Goal: Task Accomplishment & Management: Manage account settings

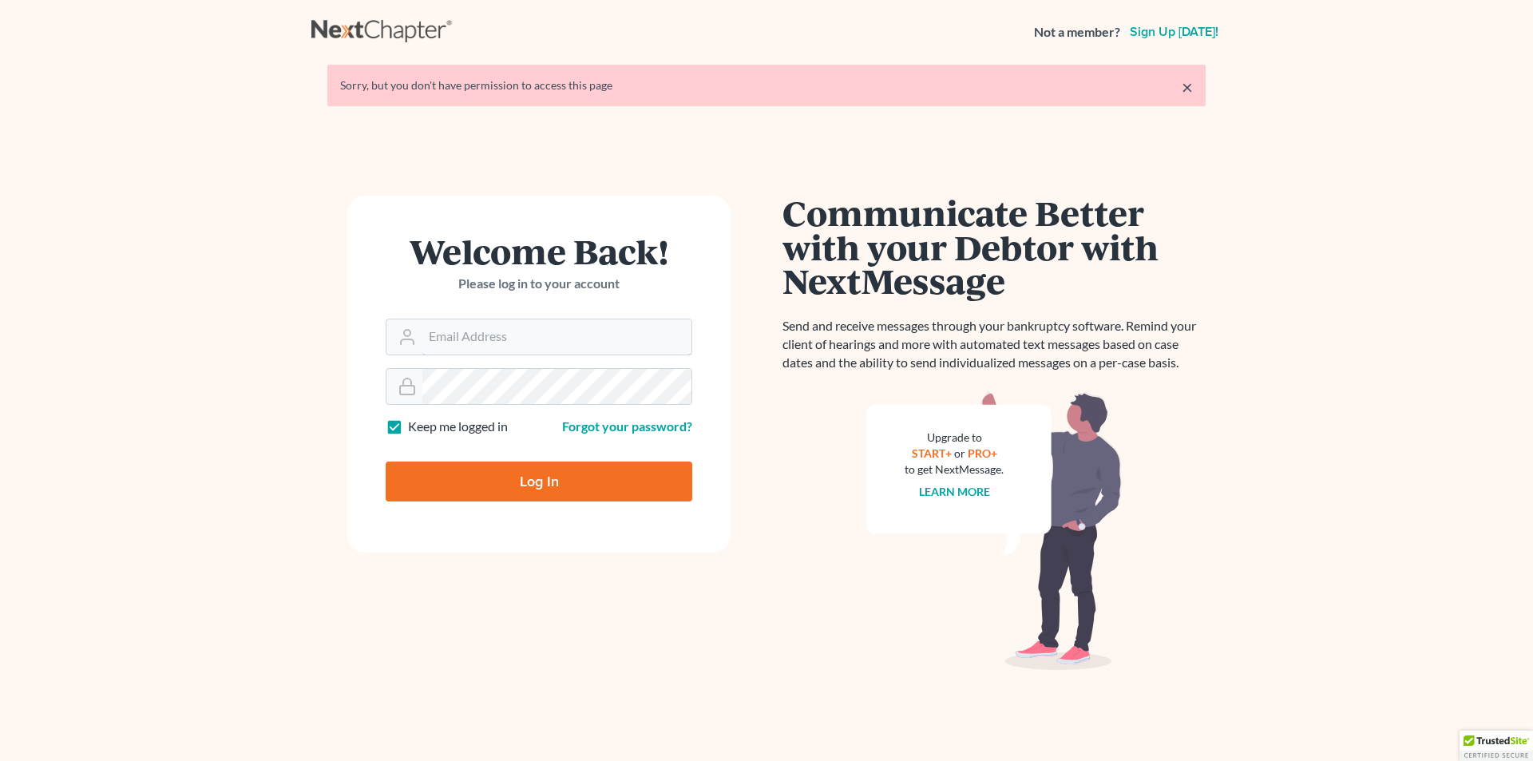
type input "[PERSON_NAME][EMAIL_ADDRESS][DOMAIN_NAME]"
click at [576, 476] on input "Log In" at bounding box center [539, 481] width 307 height 40
type input "Thinking..."
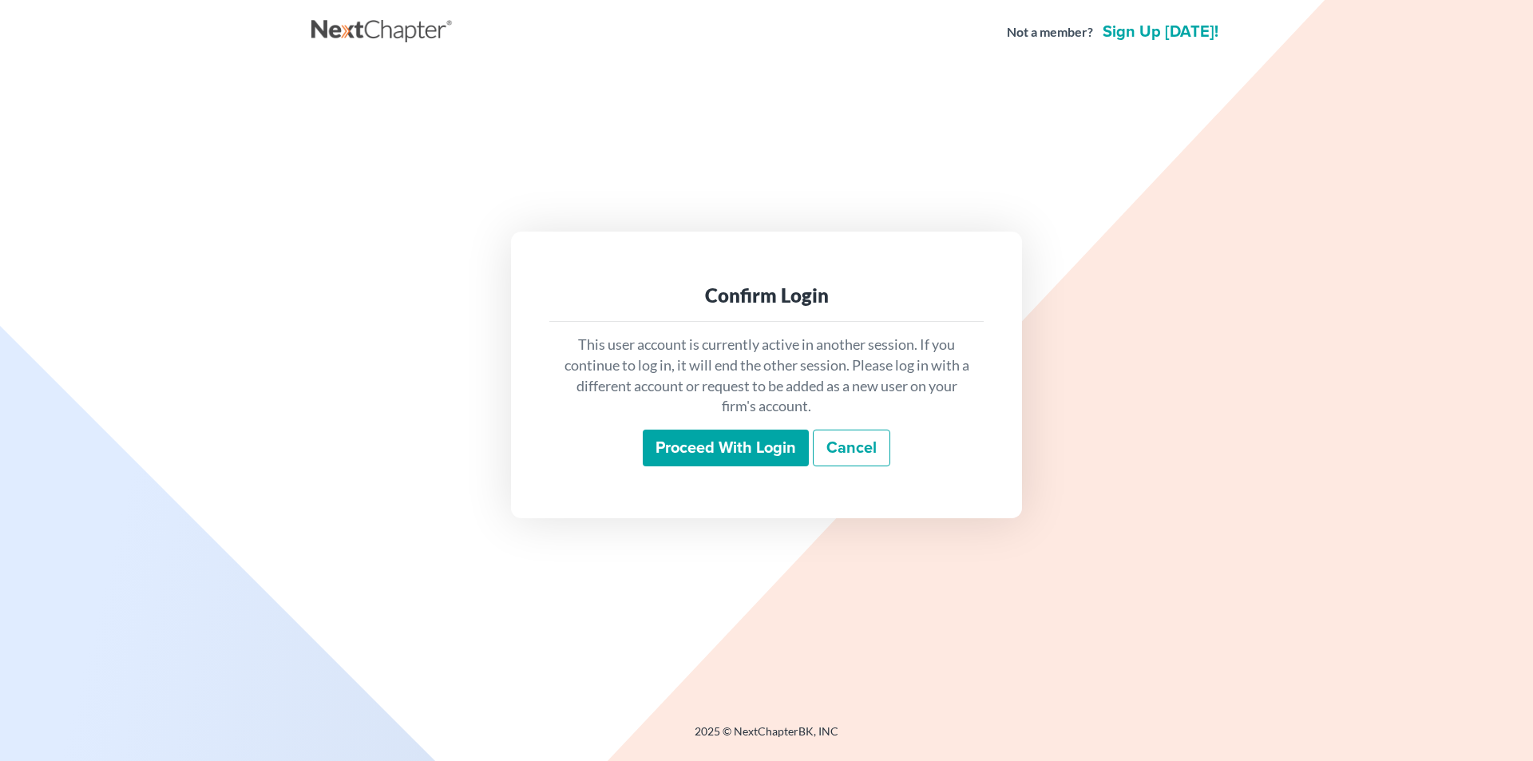
click at [687, 451] on input "Proceed with login" at bounding box center [726, 448] width 166 height 37
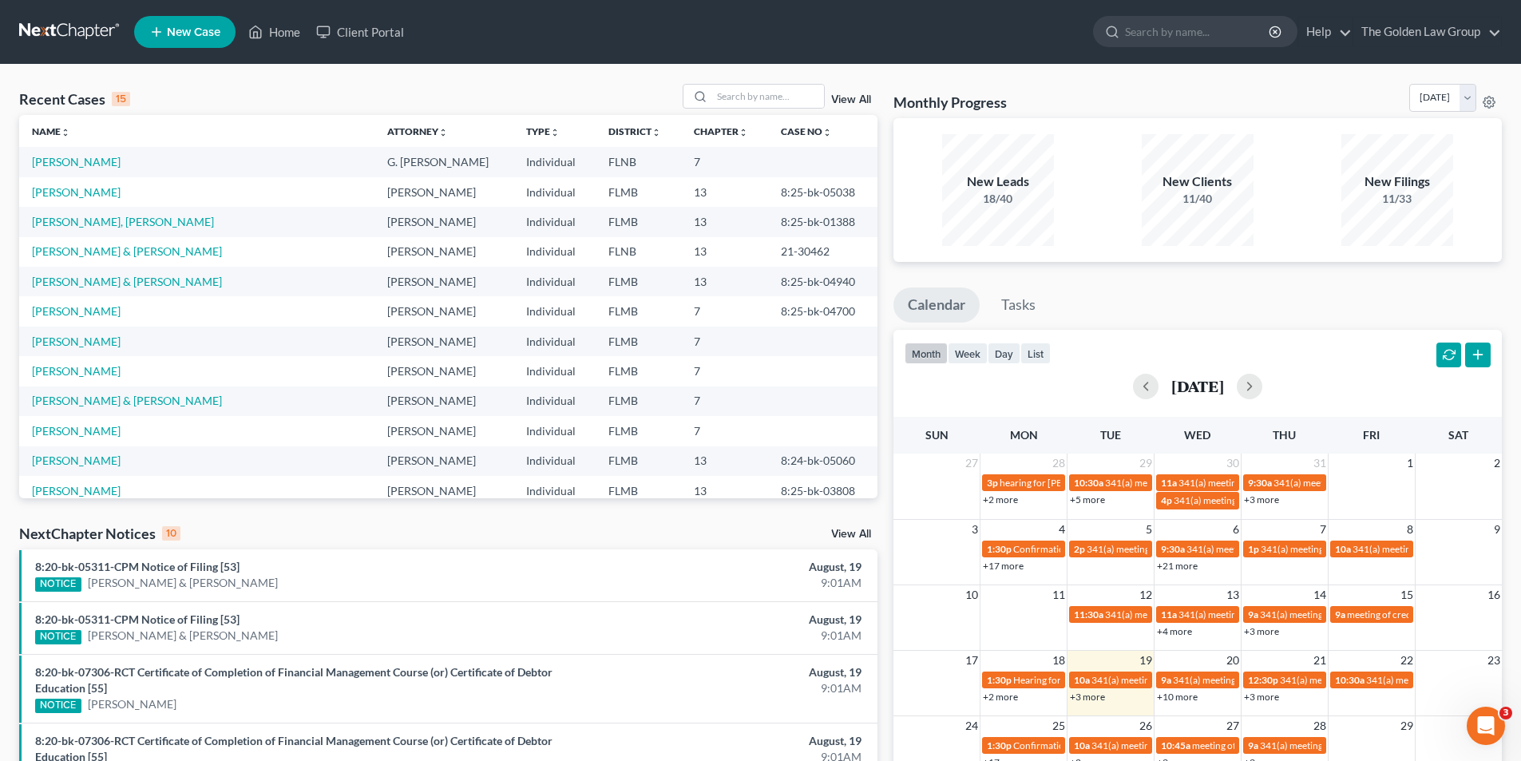
scroll to position [109, 0]
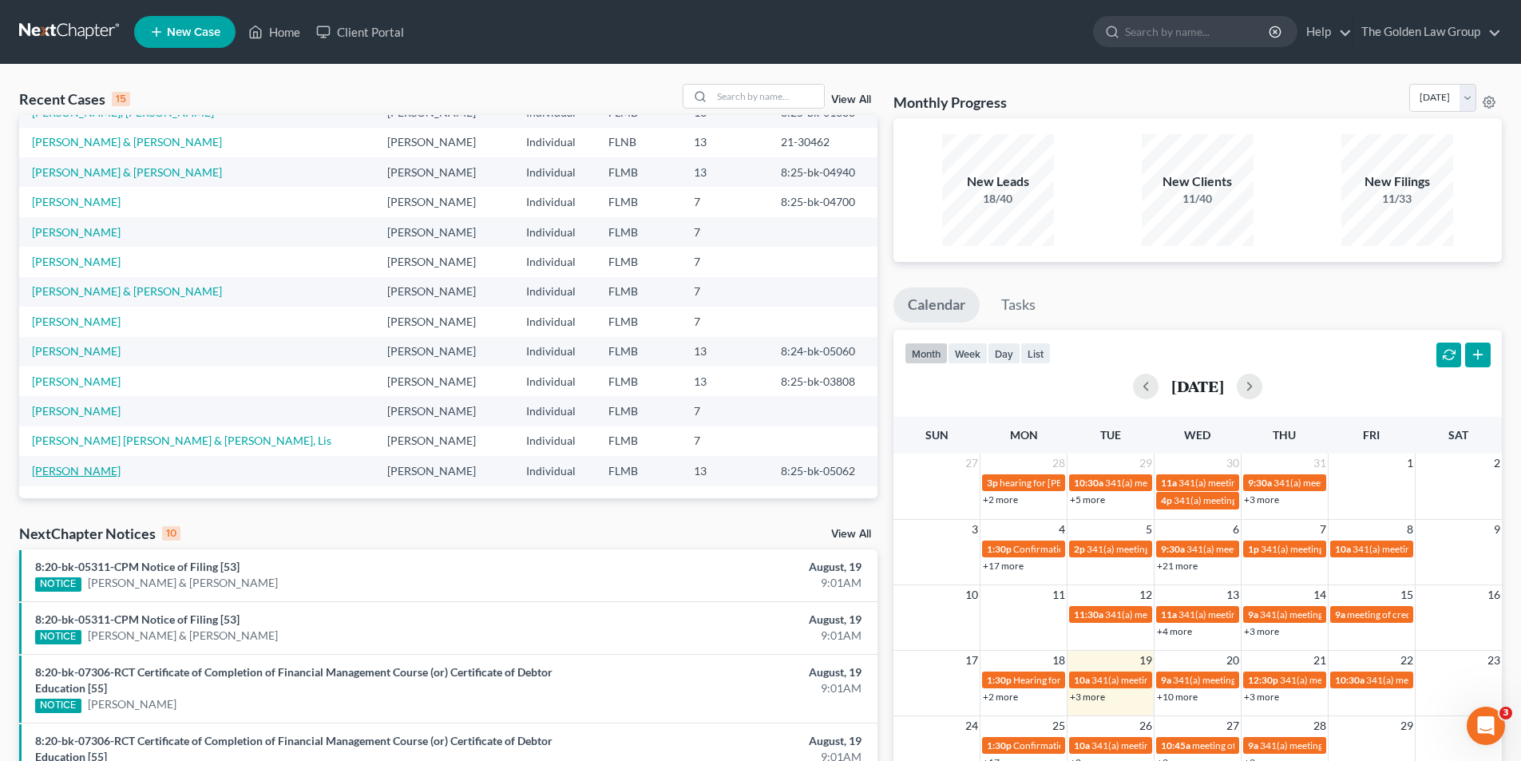
click at [78, 467] on link "[PERSON_NAME]" at bounding box center [76, 471] width 89 height 14
